Goal: Task Accomplishment & Management: Use online tool/utility

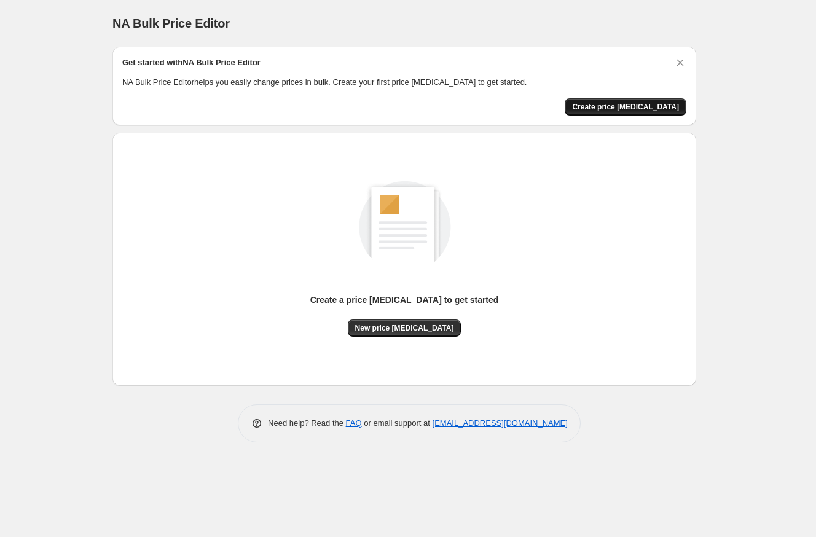
click at [631, 104] on span "Create price [MEDICAL_DATA]" at bounding box center [625, 107] width 107 height 10
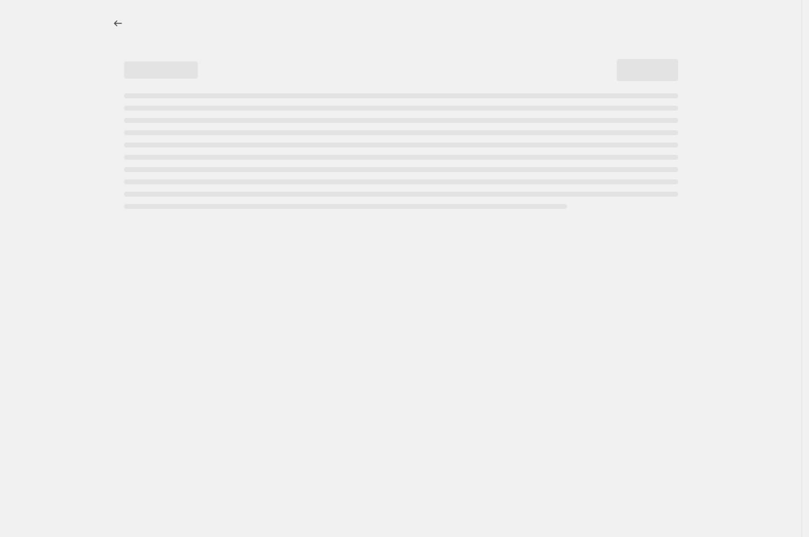
select select "percentage"
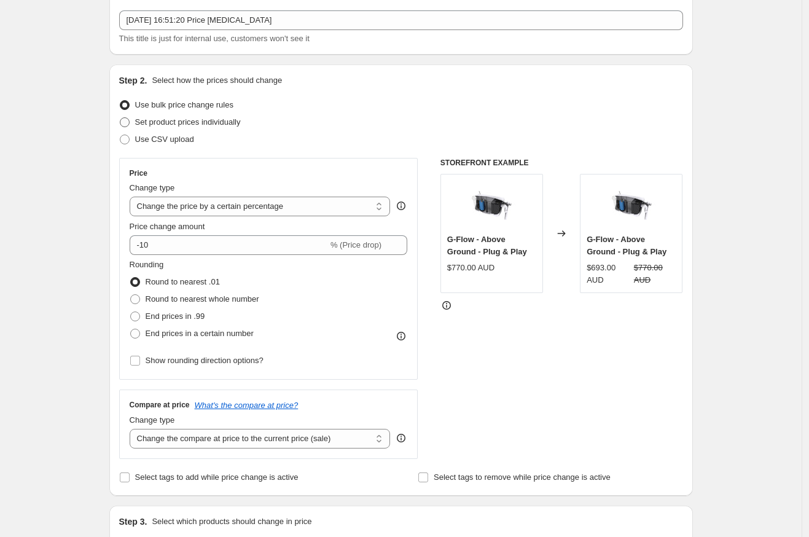
scroll to position [70, 0]
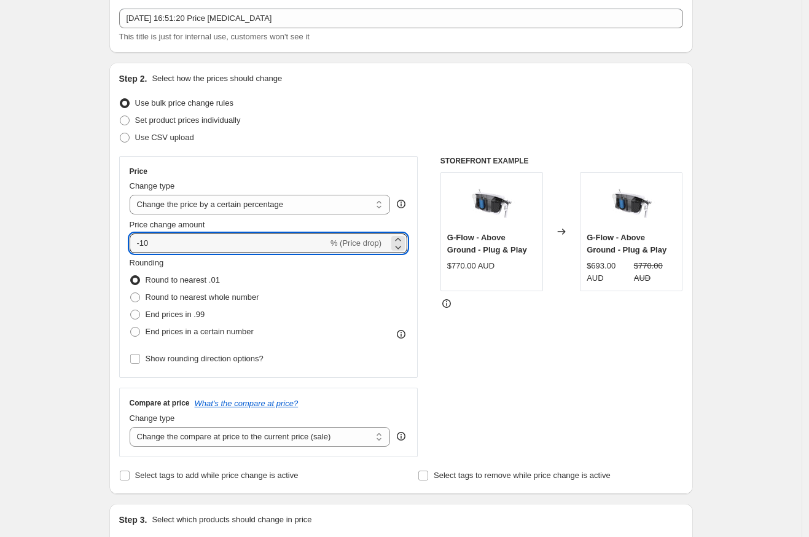
drag, startPoint x: 226, startPoint y: 251, endPoint x: 192, endPoint y: 256, distance: 34.7
click at [140, 255] on div "Price Change type Change the price to a certain amount Change the price by a ce…" at bounding box center [269, 266] width 278 height 201
click at [375, 243] on span "% (Price drop)" at bounding box center [355, 242] width 51 height 9
click at [220, 242] on input "-10" at bounding box center [229, 243] width 198 height 20
click at [144, 242] on input "-10" at bounding box center [229, 243] width 198 height 20
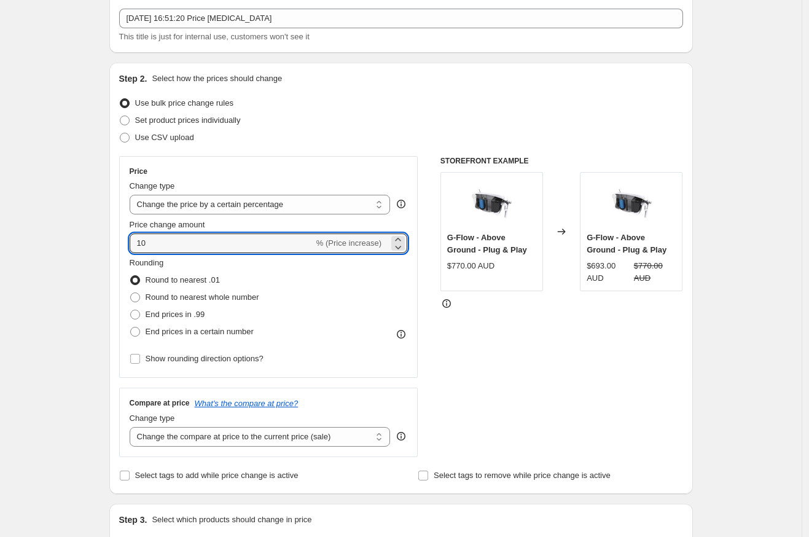
type input "10"
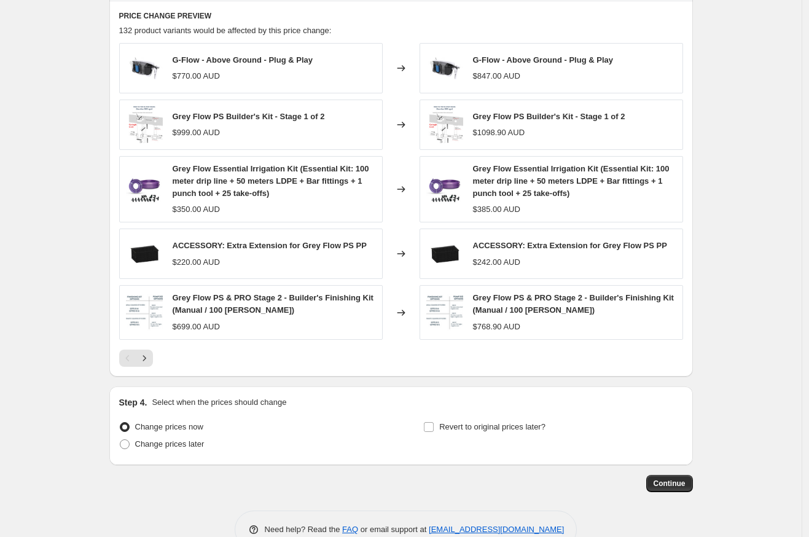
scroll to position [699, 0]
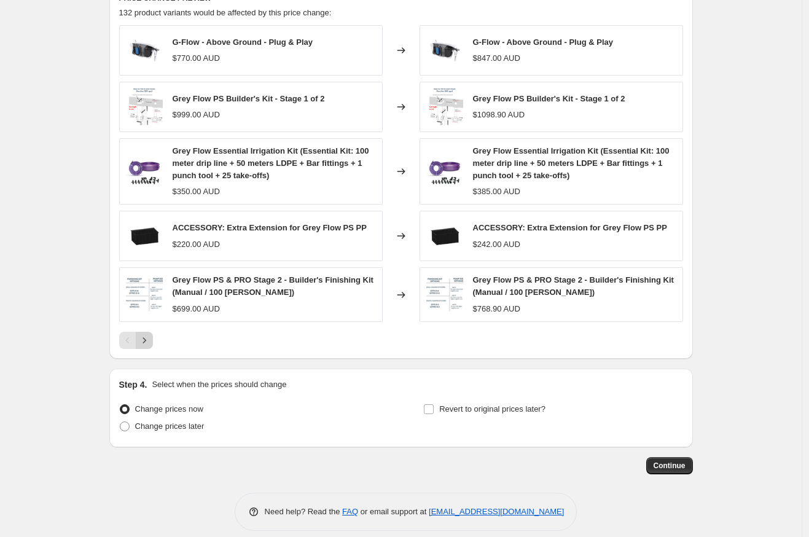
click at [147, 345] on icon "Next" at bounding box center [144, 340] width 12 height 12
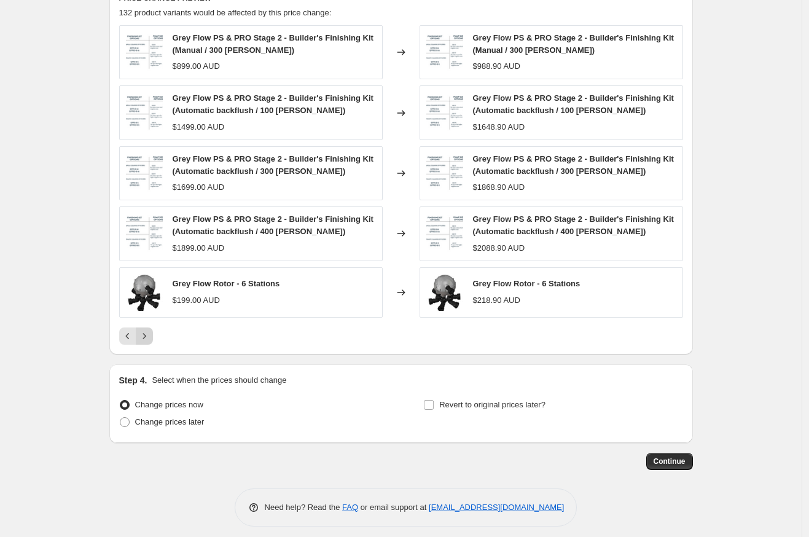
click at [148, 341] on icon "Next" at bounding box center [144, 336] width 12 height 12
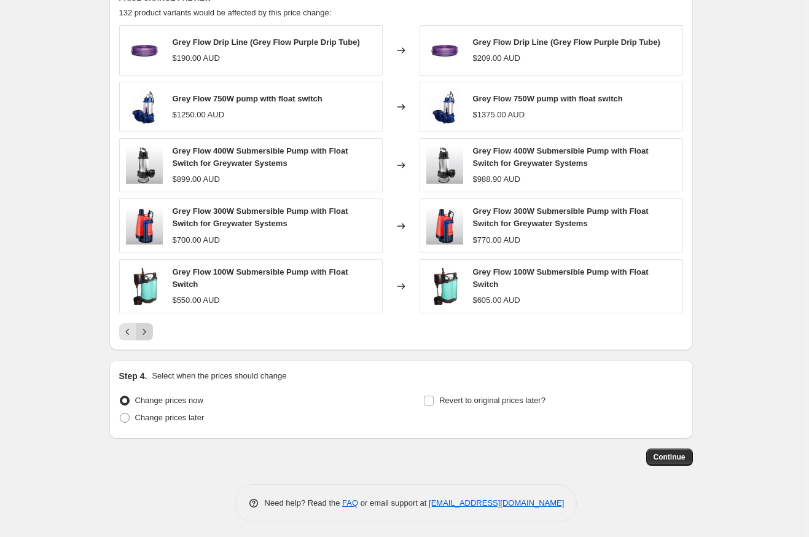
click at [146, 332] on icon "Next" at bounding box center [144, 332] width 12 height 12
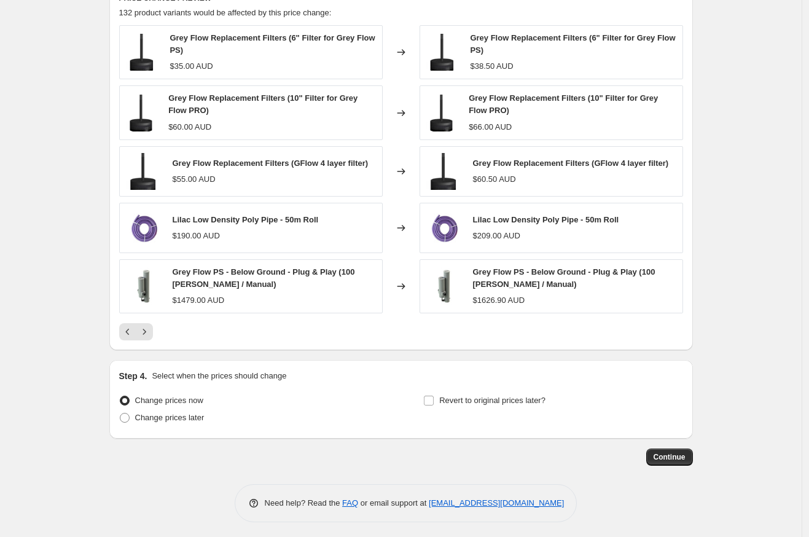
drag, startPoint x: 671, startPoint y: 458, endPoint x: 410, endPoint y: 396, distance: 268.7
click at [144, 327] on icon "Next" at bounding box center [144, 332] width 12 height 12
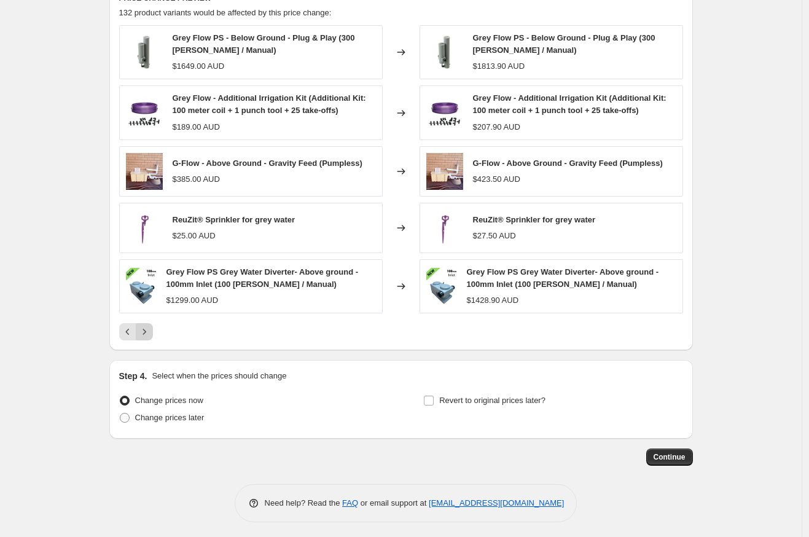
click at [147, 329] on icon "Next" at bounding box center [144, 332] width 12 height 12
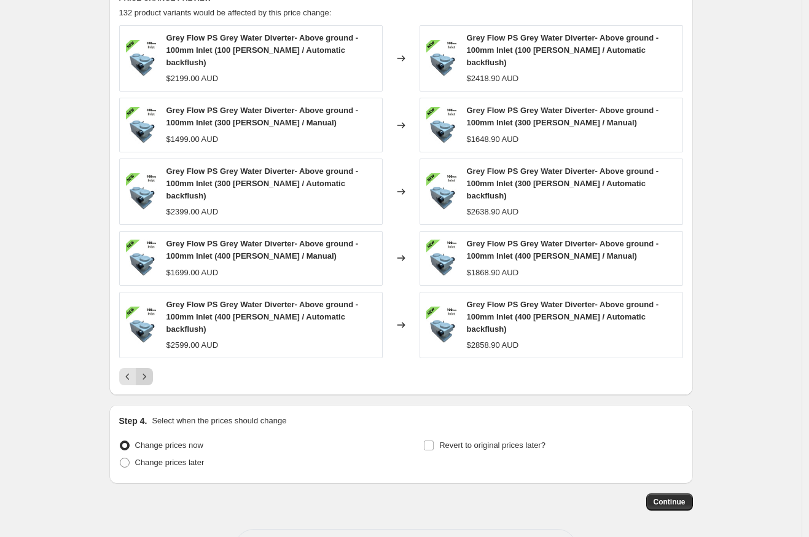
click at [149, 368] on button "Next" at bounding box center [144, 376] width 17 height 17
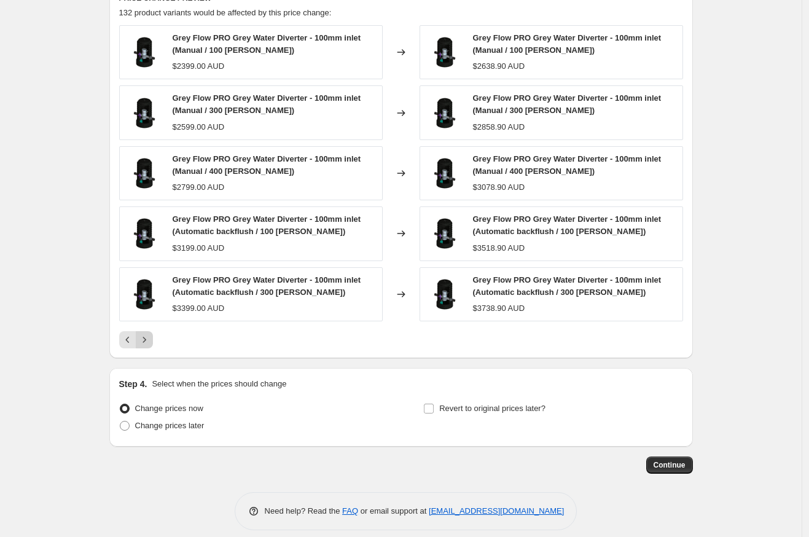
click at [149, 334] on icon "Next" at bounding box center [144, 339] width 12 height 12
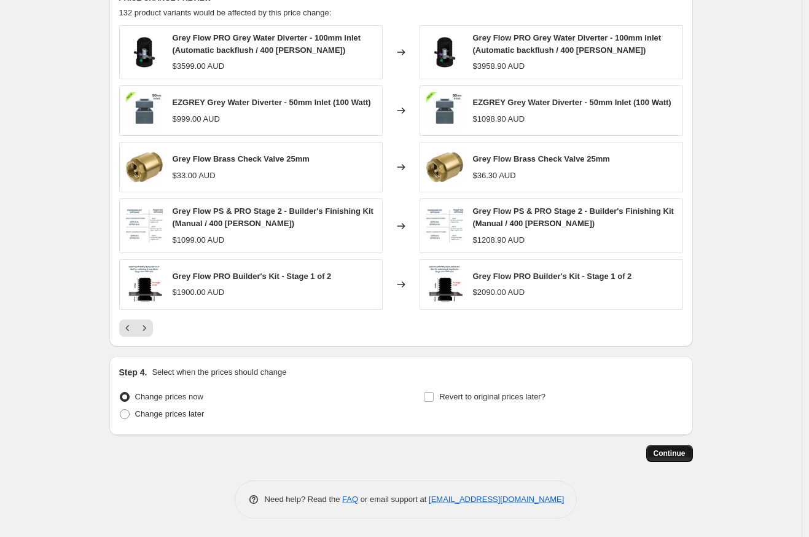
click at [666, 458] on span "Continue" at bounding box center [669, 453] width 32 height 10
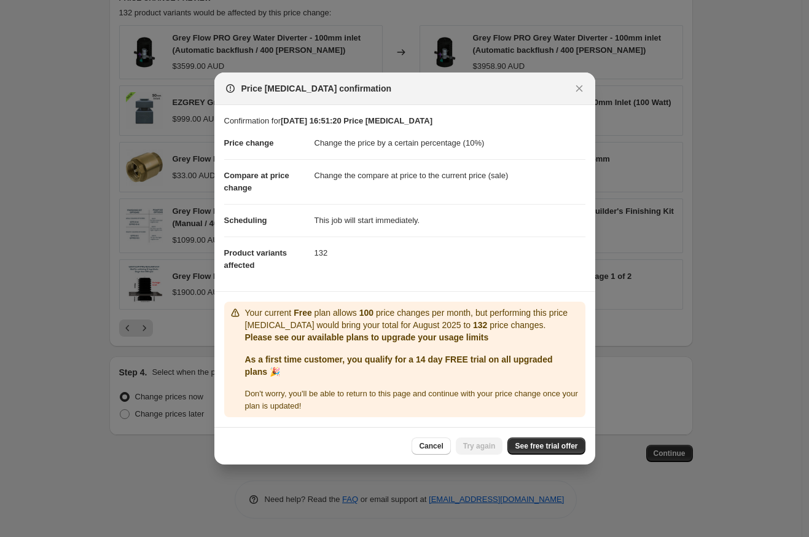
click at [395, 359] on b "As a first time customer, you qualify for a 14 day FREE trial on all upgraded p…" at bounding box center [399, 365] width 308 height 22
click at [537, 445] on span "See free trial offer" at bounding box center [546, 446] width 63 height 10
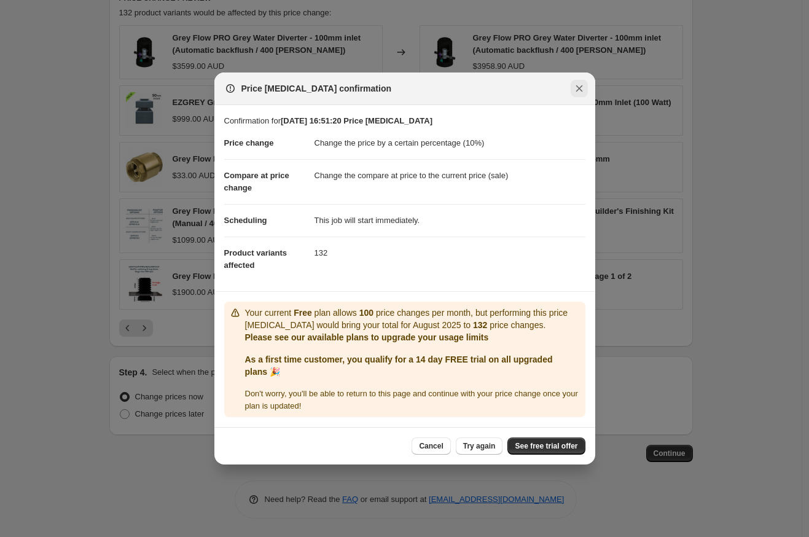
click at [579, 87] on icon "Close" at bounding box center [578, 88] width 7 height 7
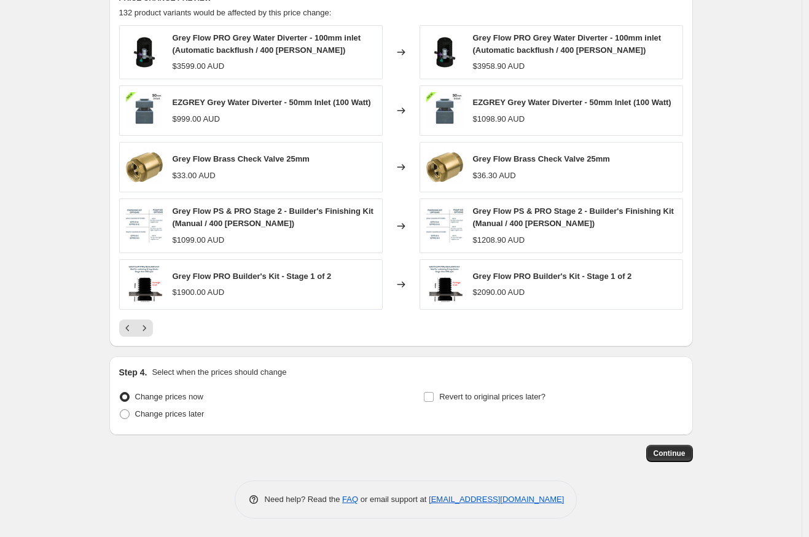
click at [340, 166] on div "Grey Flow Brass Check Valve 25mm $33.00 AUD" at bounding box center [250, 167] width 263 height 50
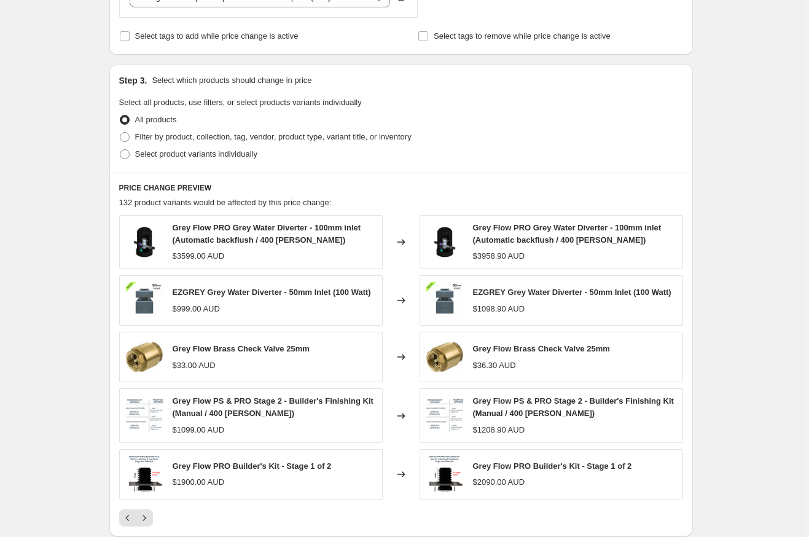
scroll to position [226, 0]
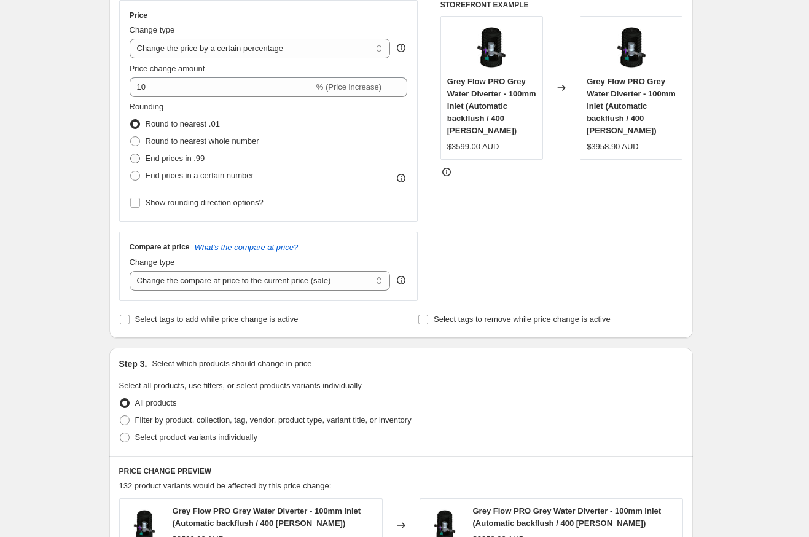
click at [140, 159] on span at bounding box center [135, 159] width 10 height 10
click at [131, 154] on input "End prices in .99" at bounding box center [130, 154] width 1 height 1
radio input "true"
click at [134, 117] on label "Round to nearest .01" at bounding box center [175, 123] width 90 height 17
click at [131, 119] on input "Round to nearest .01" at bounding box center [130, 119] width 1 height 1
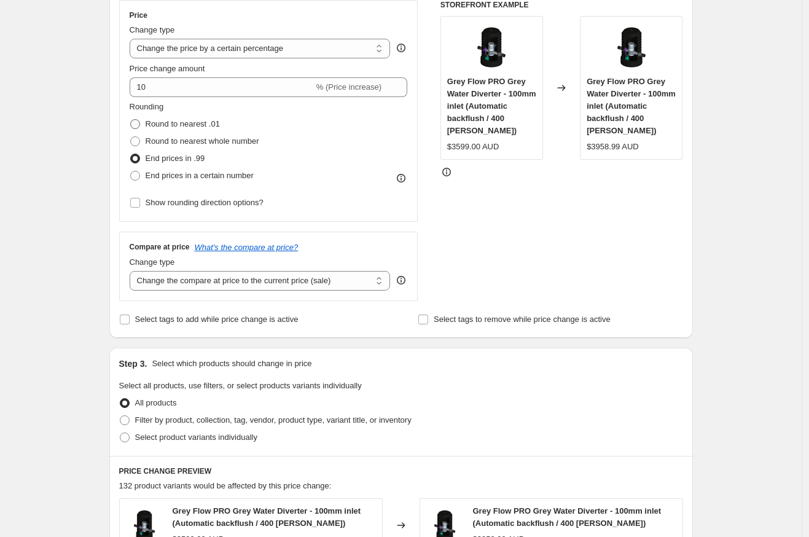
radio input "true"
click at [140, 141] on span at bounding box center [135, 141] width 10 height 10
click at [131, 137] on input "Round to nearest whole number" at bounding box center [130, 136] width 1 height 1
radio input "true"
click at [136, 149] on label "Round to nearest whole number" at bounding box center [195, 141] width 130 height 17
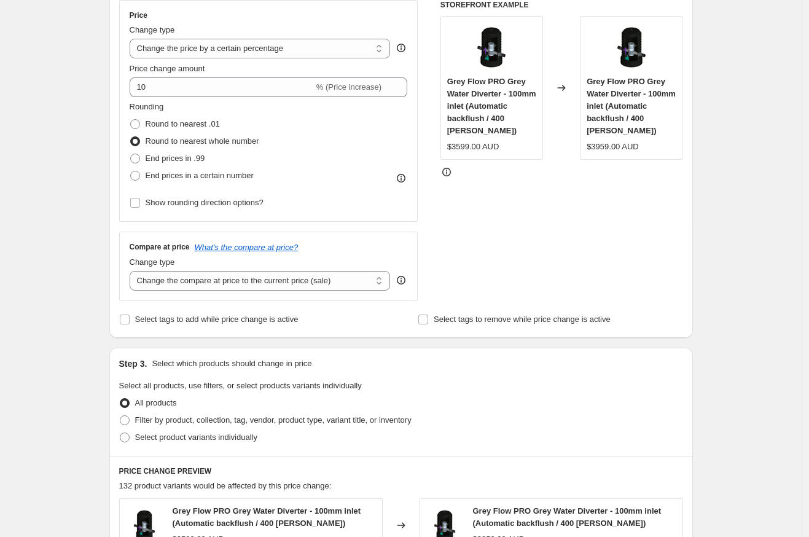
click at [131, 137] on input "Round to nearest whole number" at bounding box center [130, 136] width 1 height 1
click at [136, 157] on span at bounding box center [135, 159] width 10 height 10
click at [131, 154] on input "End prices in .99" at bounding box center [130, 154] width 1 height 1
radio input "true"
click at [137, 177] on span at bounding box center [135, 176] width 10 height 10
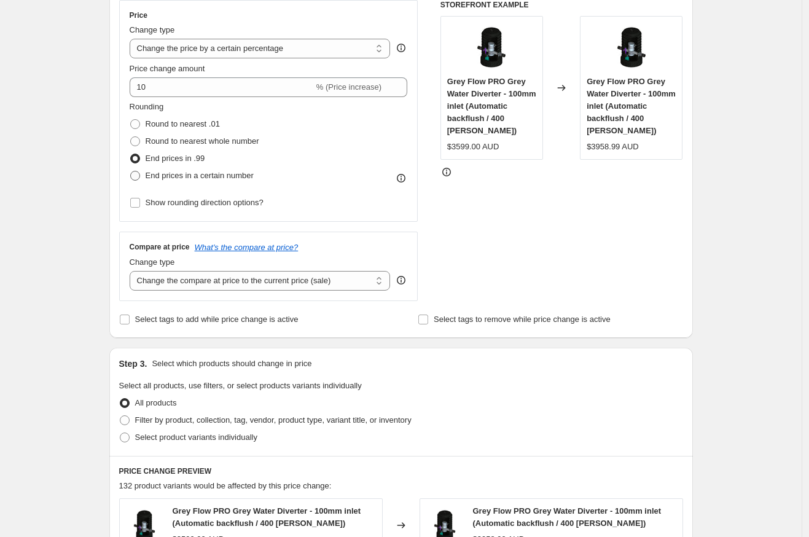
click at [131, 171] on input "End prices in a certain number" at bounding box center [130, 171] width 1 height 1
radio input "true"
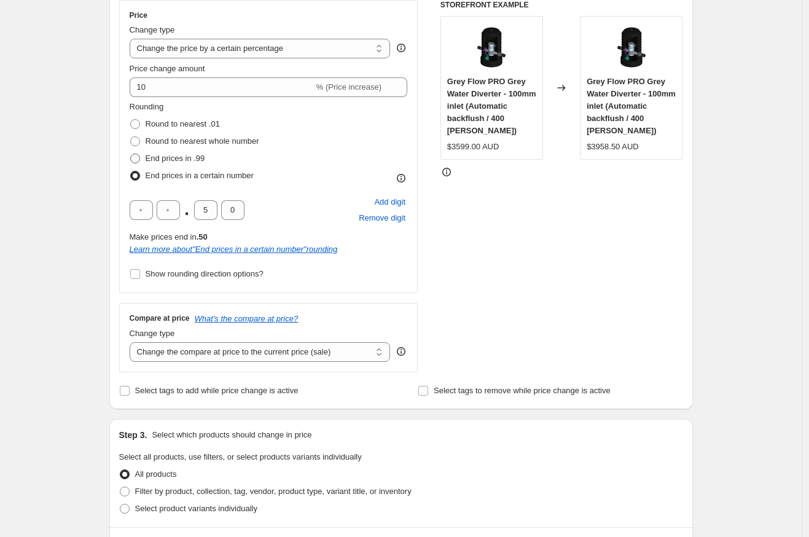
click at [139, 160] on span at bounding box center [135, 159] width 10 height 10
click at [131, 154] on input "End prices in .99" at bounding box center [130, 154] width 1 height 1
radio input "true"
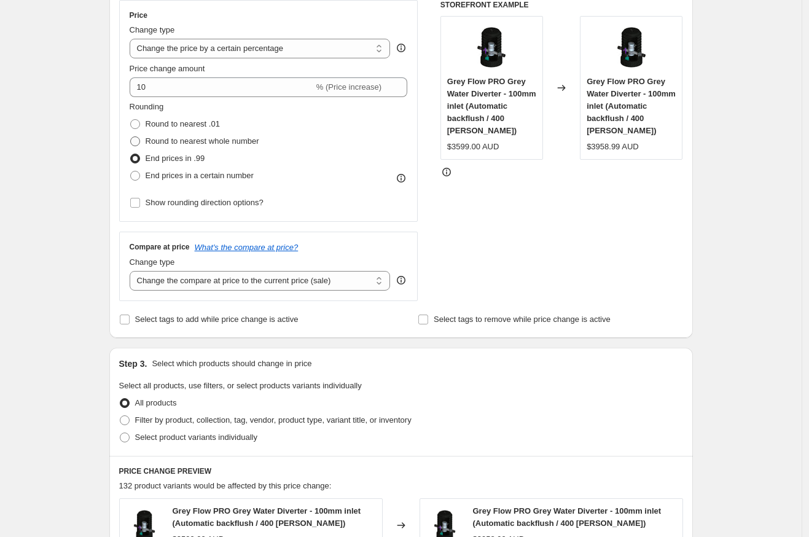
click at [139, 145] on span at bounding box center [135, 141] width 10 height 10
click at [131, 137] on input "Round to nearest whole number" at bounding box center [130, 136] width 1 height 1
radio input "true"
click at [136, 133] on label "Round to nearest whole number" at bounding box center [195, 141] width 130 height 17
click at [131, 136] on input "Round to nearest whole number" at bounding box center [130, 136] width 1 height 1
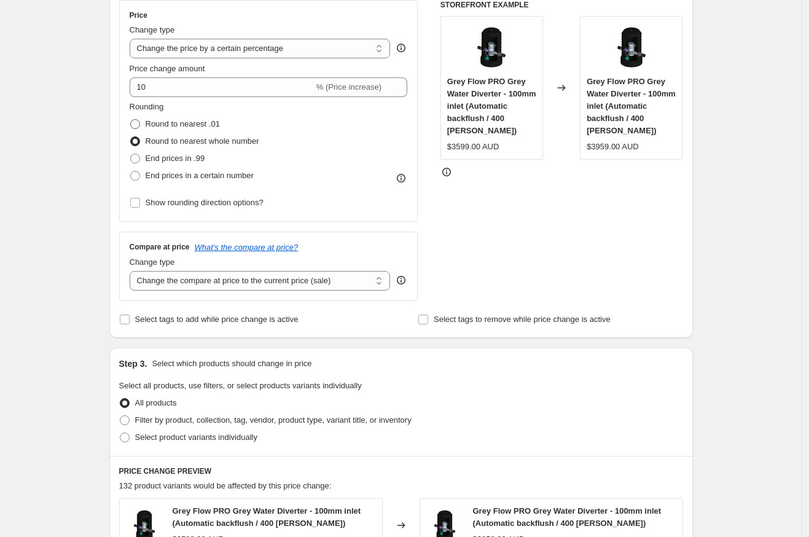
click at [138, 128] on span at bounding box center [135, 124] width 10 height 10
click at [131, 120] on input "Round to nearest .01" at bounding box center [130, 119] width 1 height 1
radio input "true"
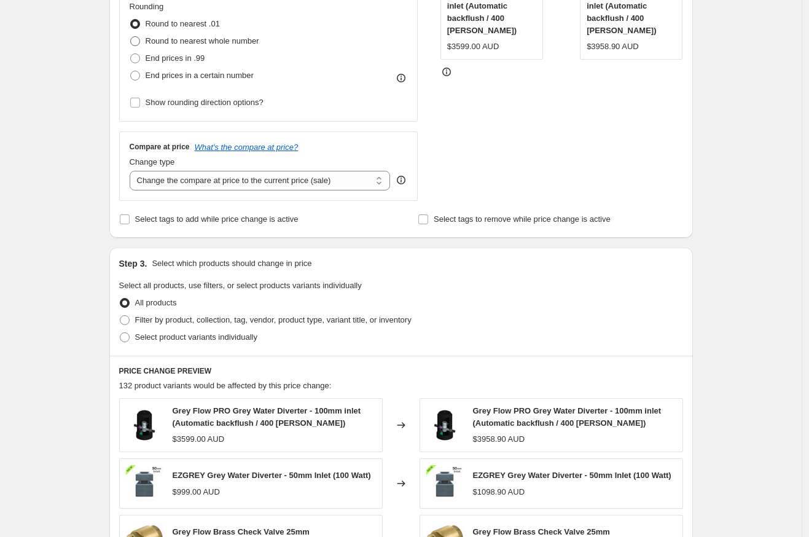
scroll to position [250, 0]
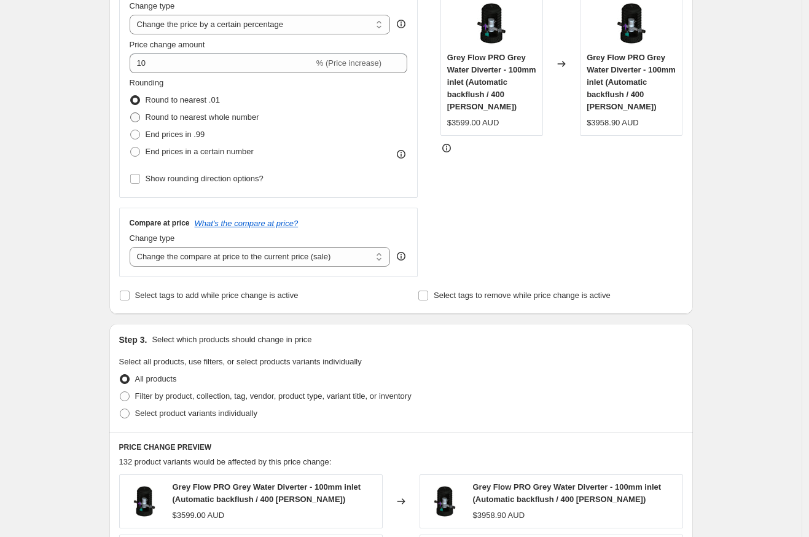
click at [139, 117] on span at bounding box center [135, 117] width 10 height 10
click at [131, 113] on input "Round to nearest whole number" at bounding box center [130, 112] width 1 height 1
radio input "true"
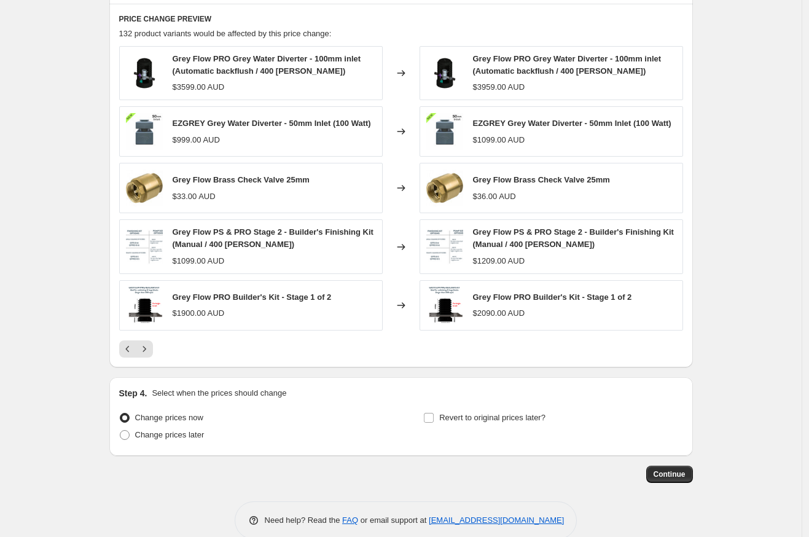
scroll to position [703, 0]
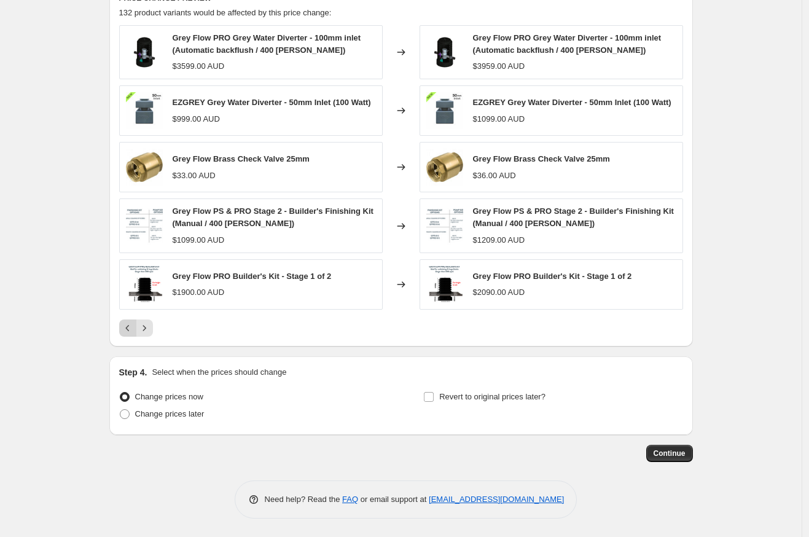
click at [130, 325] on icon "Previous" at bounding box center [128, 328] width 12 height 12
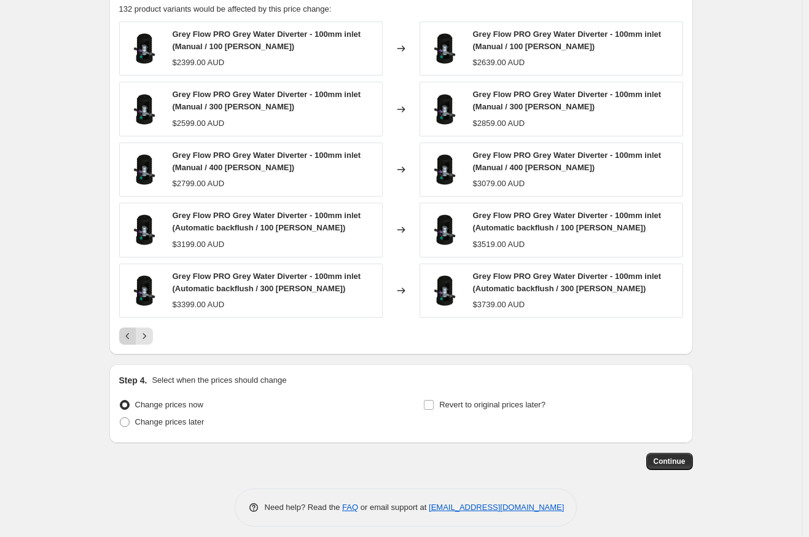
click at [126, 329] on button "Previous" at bounding box center [127, 335] width 17 height 17
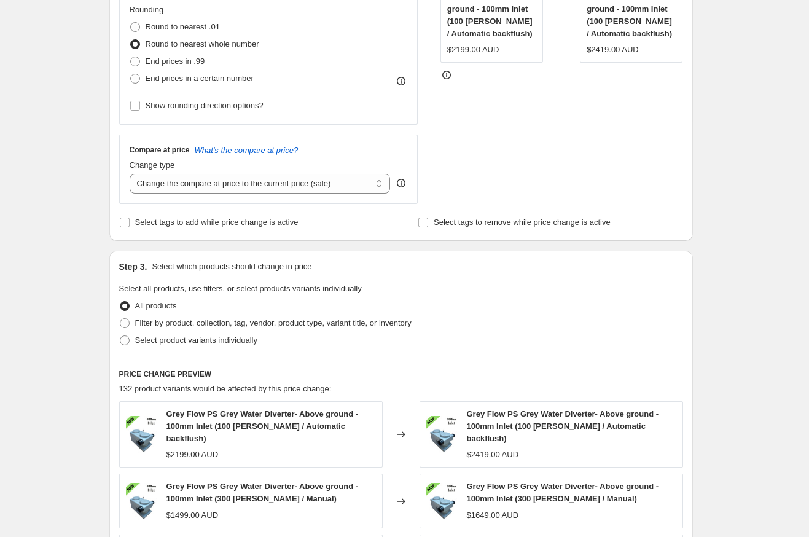
scroll to position [320, 0]
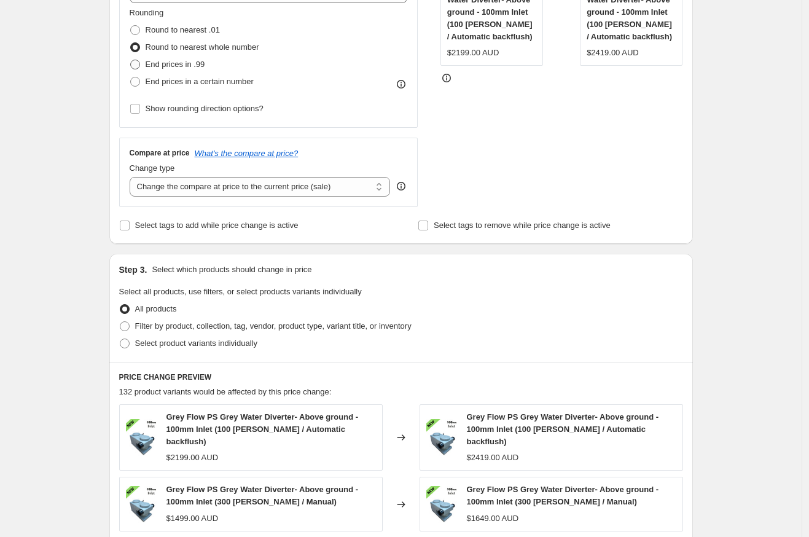
click at [155, 63] on span "End prices in .99" at bounding box center [176, 64] width 60 height 9
click at [131, 60] on input "End prices in .99" at bounding box center [130, 60] width 1 height 1
radio input "true"
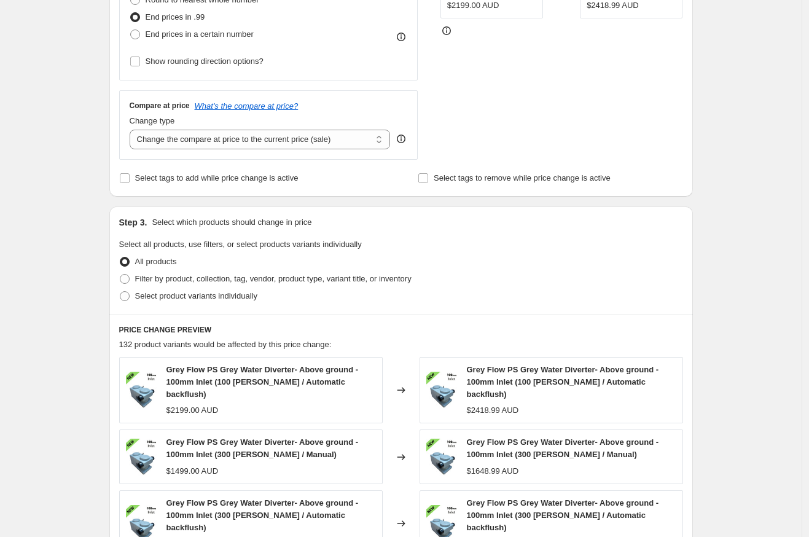
scroll to position [212, 0]
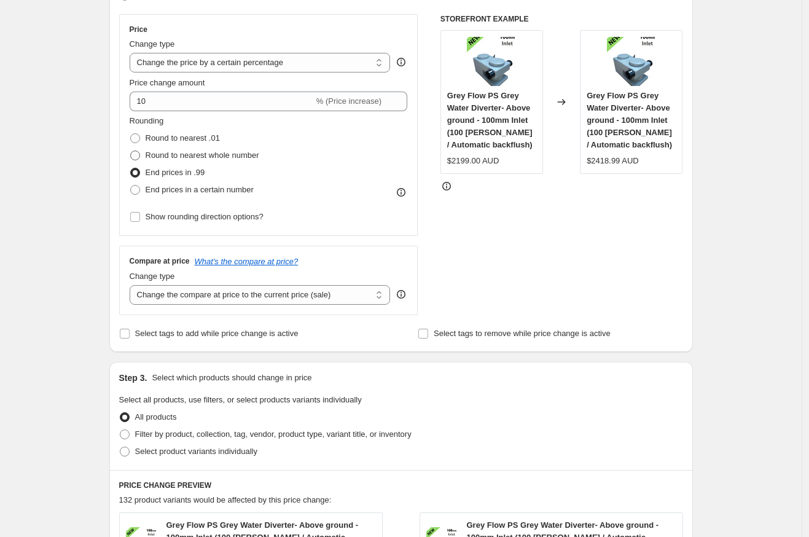
click at [181, 157] on span "Round to nearest whole number" at bounding box center [203, 154] width 114 height 9
click at [131, 151] on input "Round to nearest whole number" at bounding box center [130, 150] width 1 height 1
radio input "true"
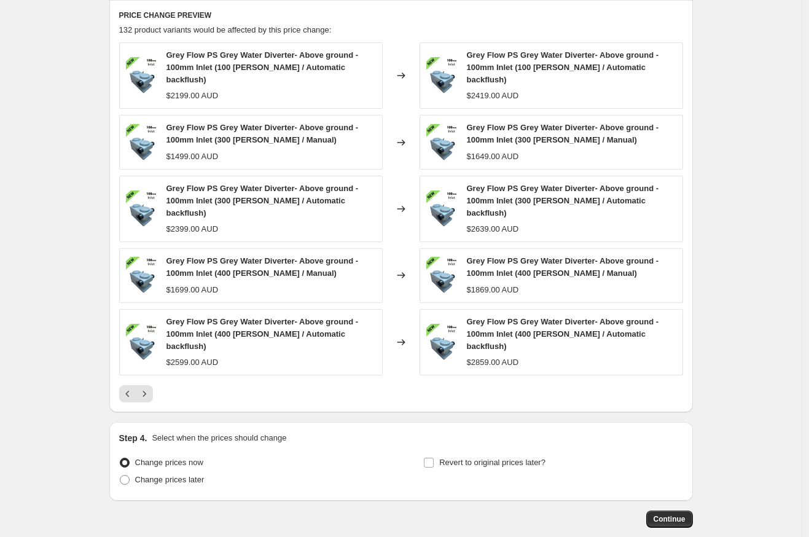
scroll to position [711, 0]
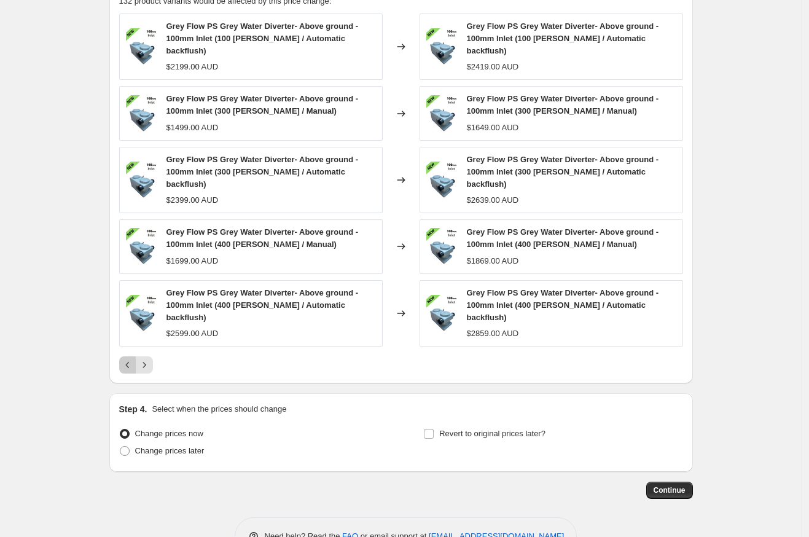
click at [126, 359] on icon "Previous" at bounding box center [128, 365] width 12 height 12
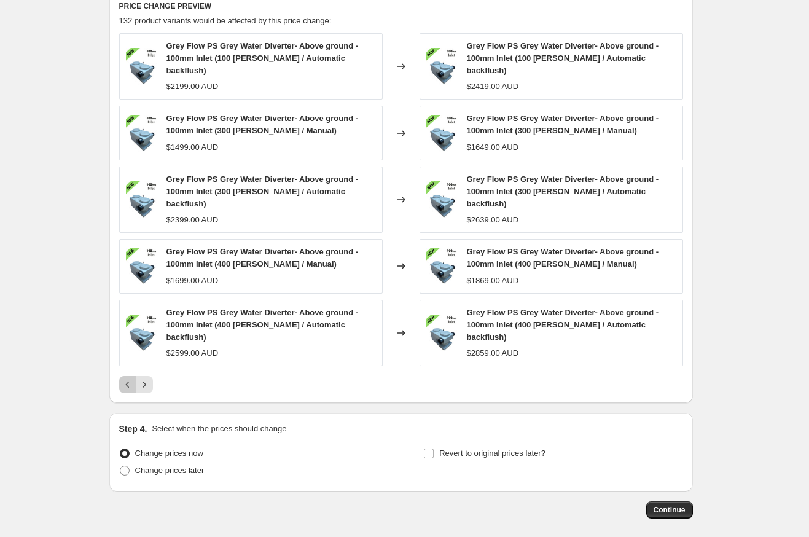
click at [126, 378] on icon "Previous" at bounding box center [128, 384] width 12 height 12
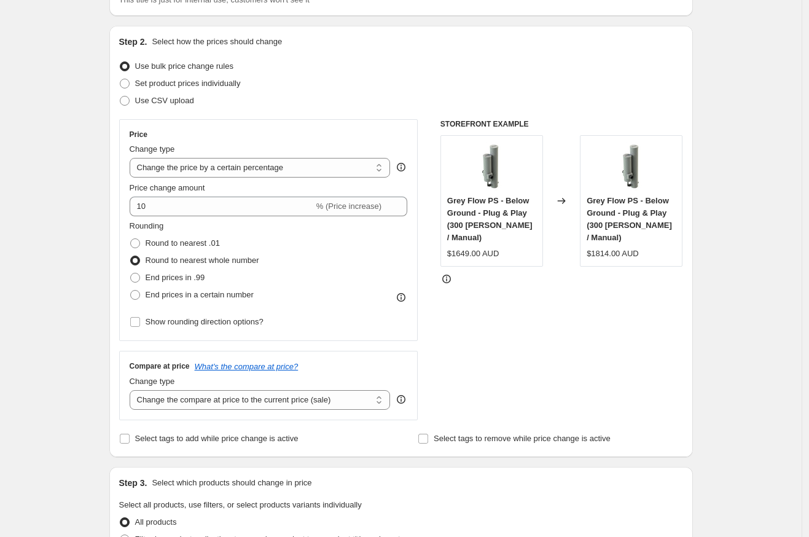
scroll to position [0, 0]
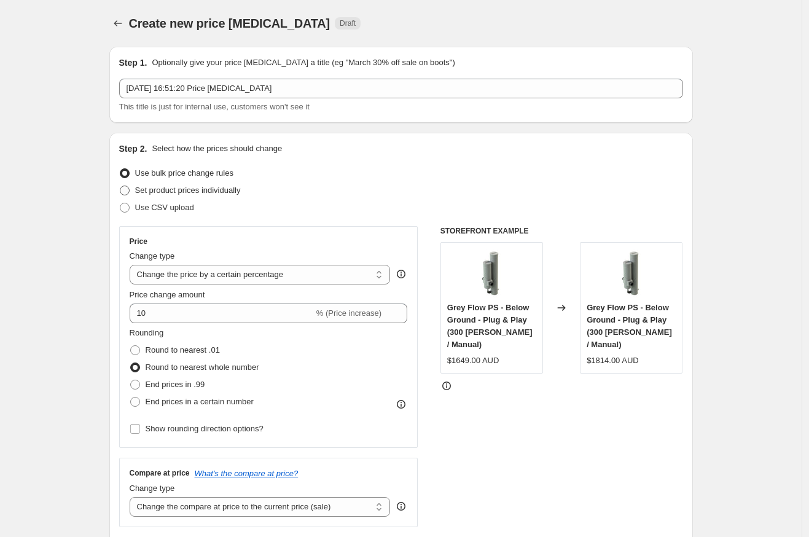
click at [214, 195] on span "Set product prices individually" at bounding box center [188, 190] width 106 height 12
click at [120, 186] on input "Set product prices individually" at bounding box center [120, 185] width 1 height 1
radio input "true"
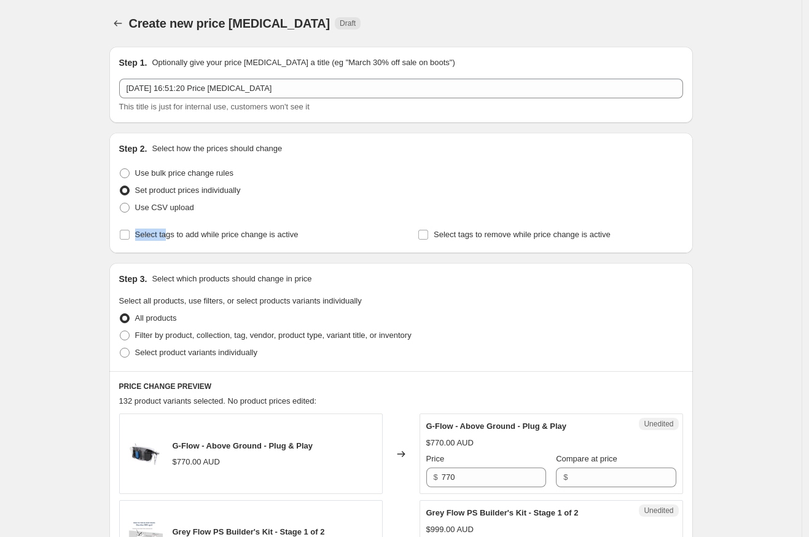
drag, startPoint x: 174, startPoint y: 238, endPoint x: 190, endPoint y: 217, distance: 26.3
click at [190, 217] on div "Step 2. Select how the prices should change Use bulk price change rules Set pro…" at bounding box center [401, 192] width 564 height 101
click at [171, 176] on span "Use bulk price change rules" at bounding box center [184, 172] width 98 height 9
click at [120, 169] on input "Use bulk price change rules" at bounding box center [120, 168] width 1 height 1
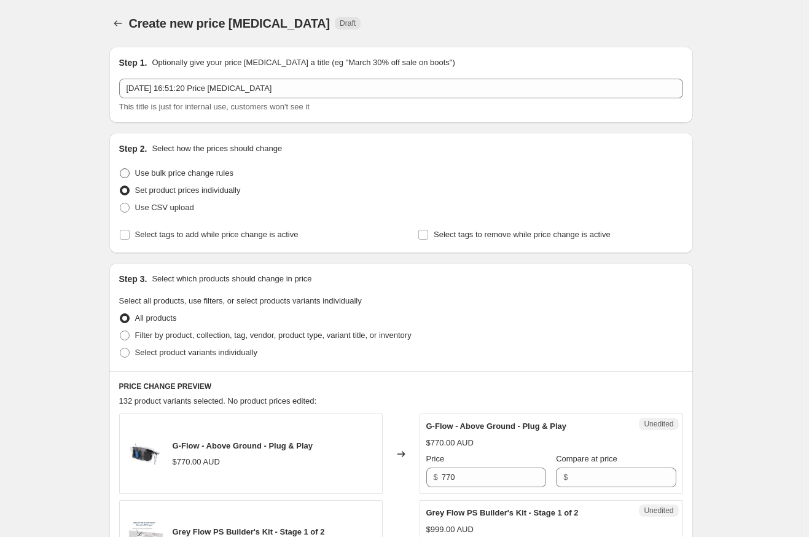
radio input "true"
select select "percentage"
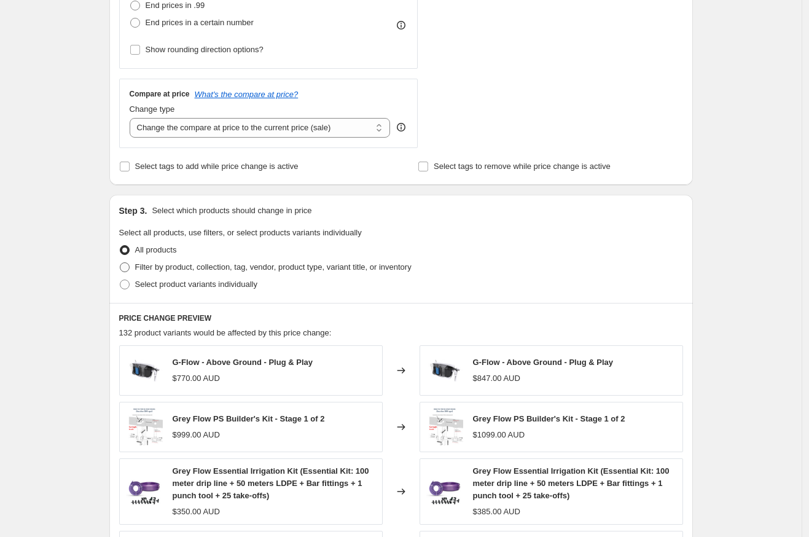
scroll to position [397, 0]
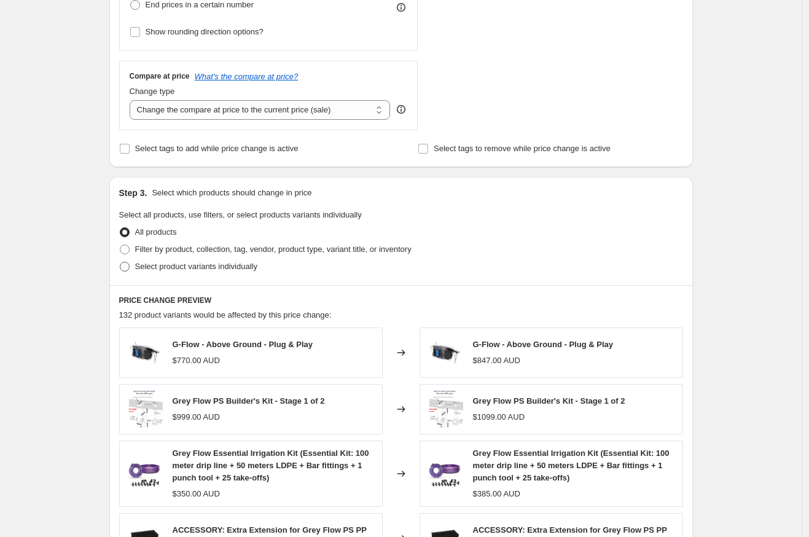
click at [158, 264] on span "Select product variants individually" at bounding box center [196, 266] width 122 height 9
click at [120, 262] on input "Select product variants individually" at bounding box center [120, 262] width 1 height 1
radio input "true"
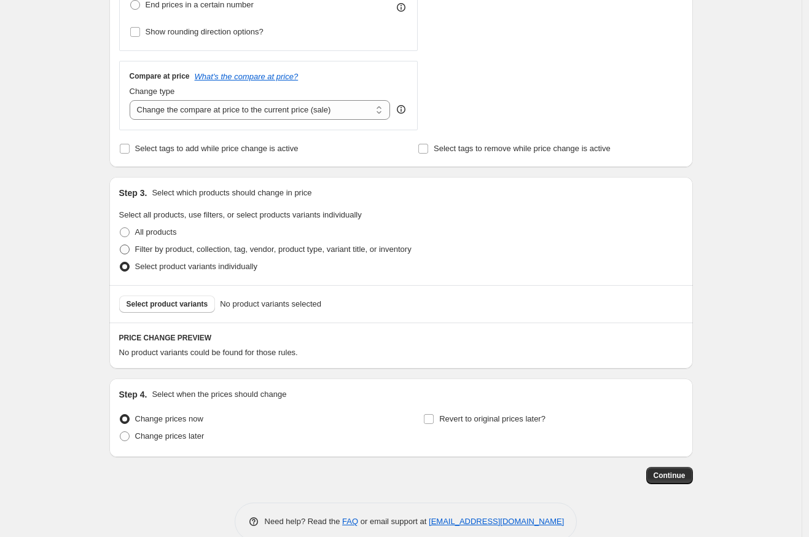
click at [155, 248] on span "Filter by product, collection, tag, vendor, product type, variant title, or inv…" at bounding box center [273, 248] width 276 height 9
click at [120, 245] on input "Filter by product, collection, tag, vendor, product type, variant title, or inv…" at bounding box center [120, 244] width 1 height 1
radio input "true"
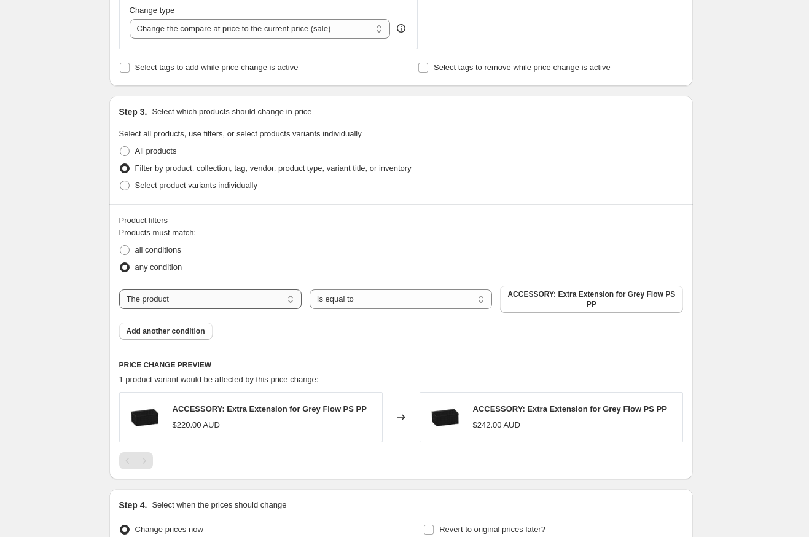
scroll to position [480, 0]
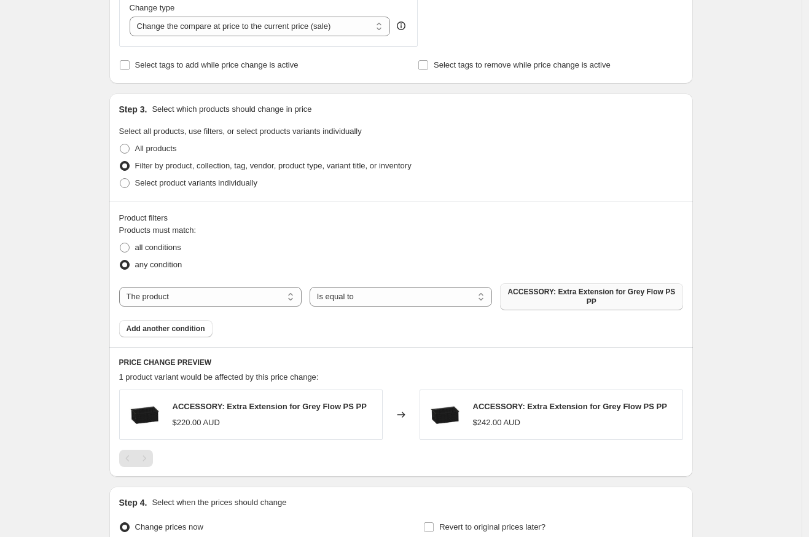
click at [531, 294] on span "ACCESSORY: Extra Extension for Grey Flow PS PP" at bounding box center [591, 297] width 168 height 20
click at [138, 180] on span "Select product variants individually" at bounding box center [196, 182] width 122 height 9
click at [120, 179] on input "Select product variants individually" at bounding box center [120, 178] width 1 height 1
radio input "true"
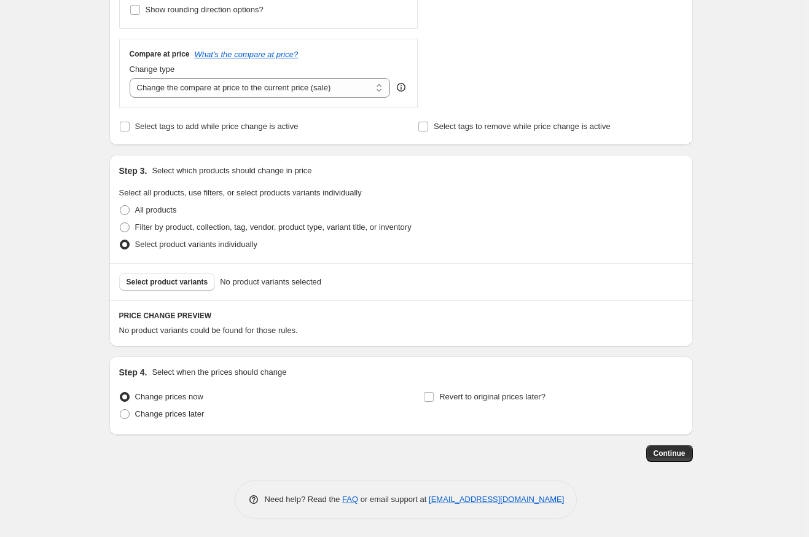
scroll to position [419, 0]
click at [201, 282] on span "Select product variants" at bounding box center [168, 282] width 82 height 10
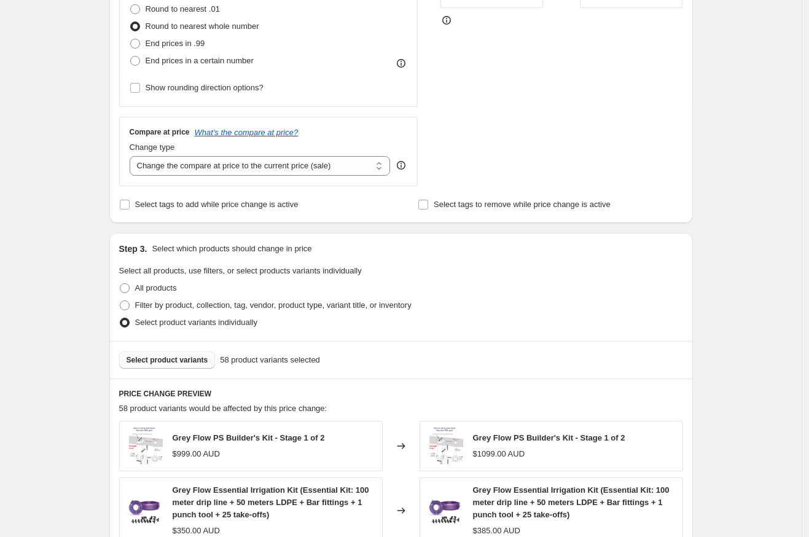
scroll to position [313, 0]
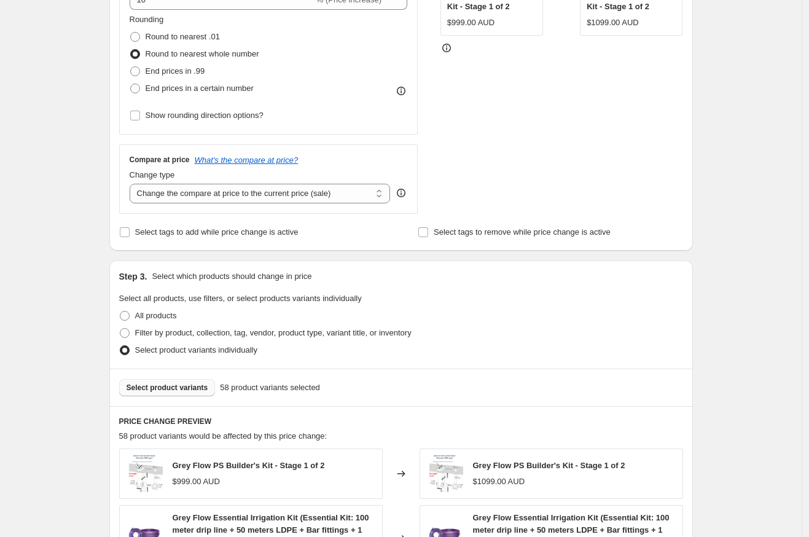
click at [184, 390] on span "Select product variants" at bounding box center [168, 388] width 82 height 10
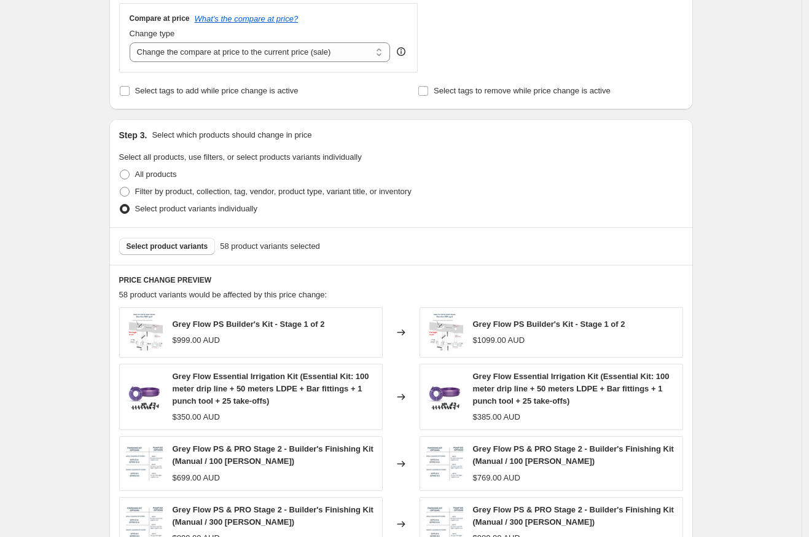
scroll to position [756, 0]
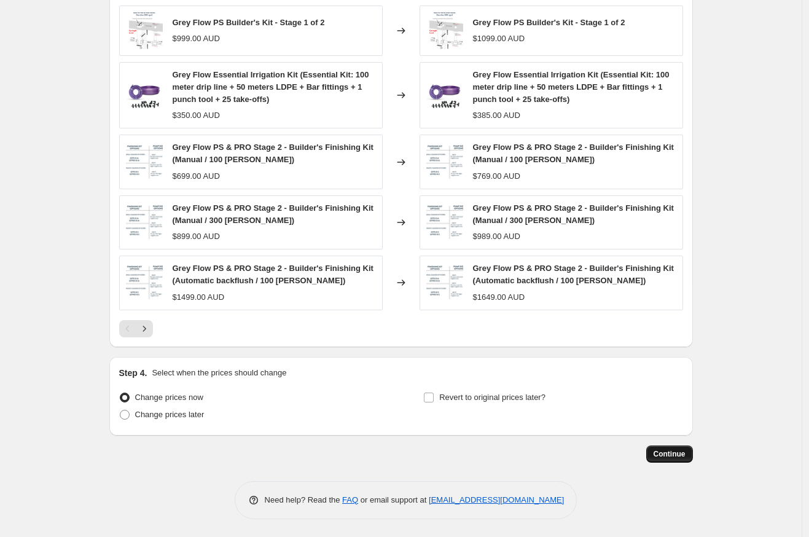
click at [668, 454] on span "Continue" at bounding box center [669, 454] width 32 height 10
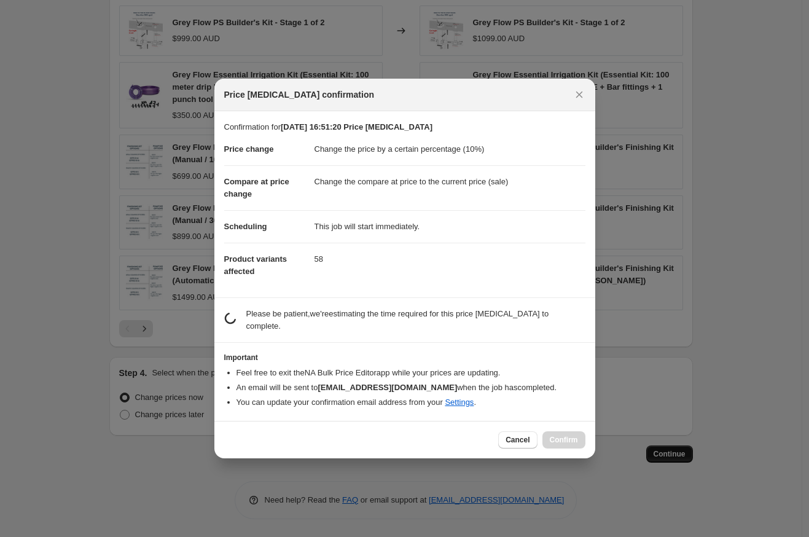
scroll to position [0, 0]
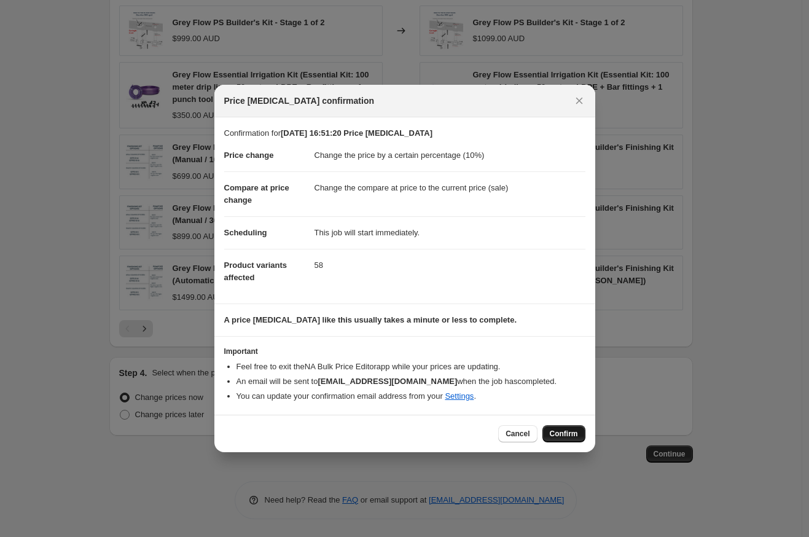
click at [555, 429] on span "Confirm" at bounding box center [564, 434] width 28 height 10
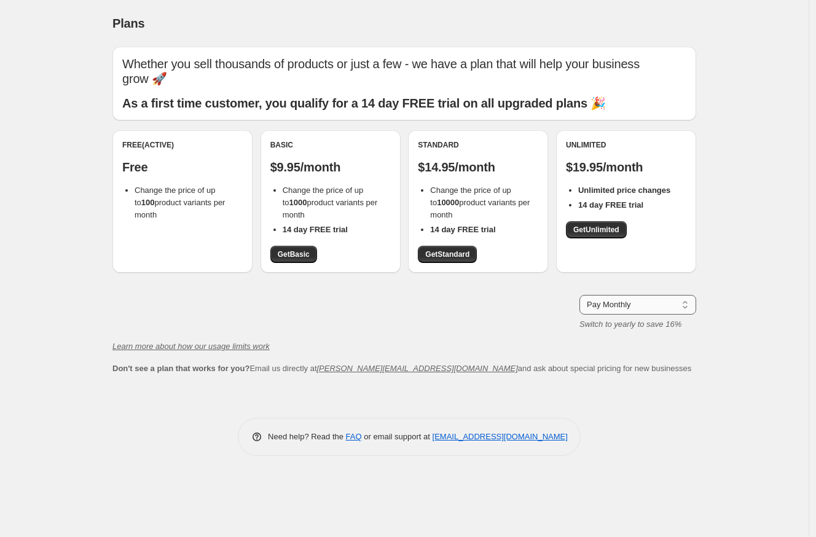
click at [642, 310] on select "Pay Monthly Pay Yearly (Save 16%)" at bounding box center [637, 305] width 117 height 20
click at [268, 349] on icon "Learn more about how our usage limits work" at bounding box center [190, 345] width 157 height 9
